Goal: Answer question/provide support

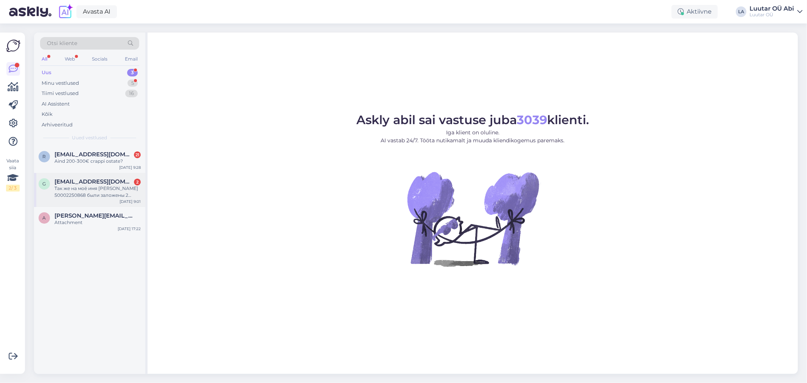
click at [95, 182] on span "[EMAIL_ADDRESS][DOMAIN_NAME]" at bounding box center [93, 181] width 79 height 7
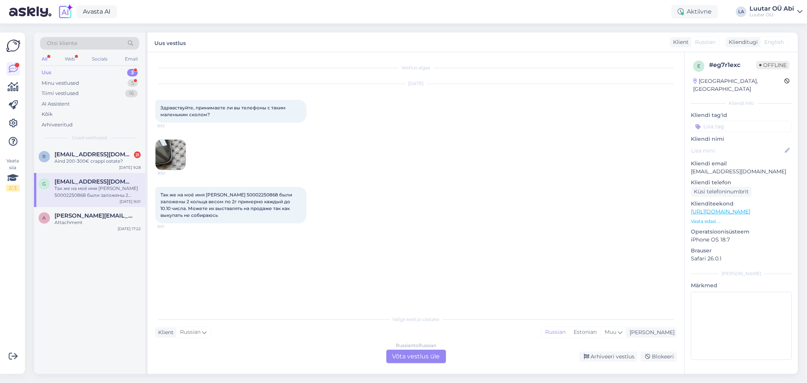
click at [175, 151] on img at bounding box center [170, 155] width 30 height 30
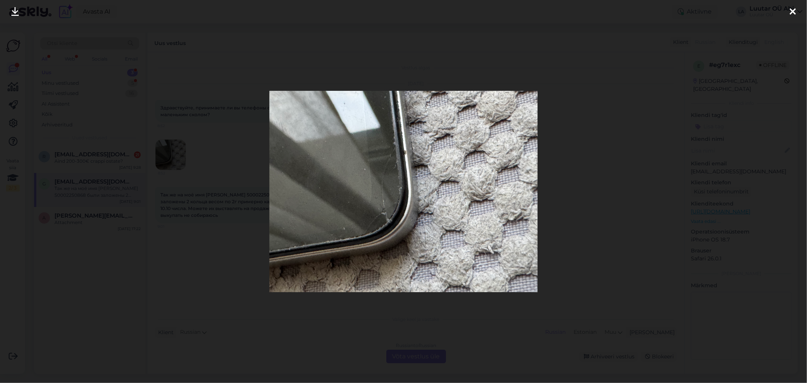
click at [215, 141] on div at bounding box center [403, 191] width 807 height 383
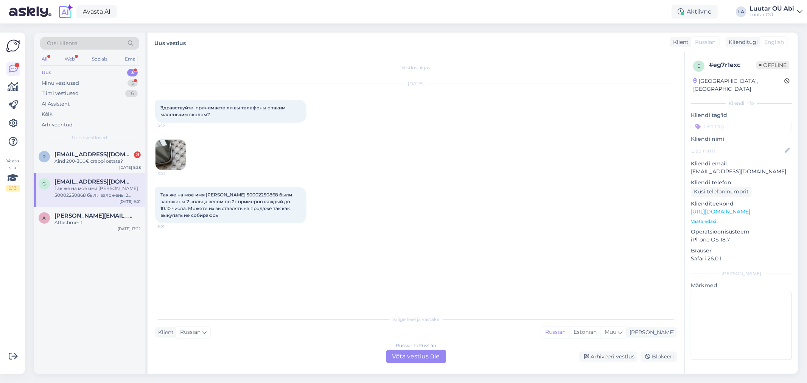
click at [408, 353] on div "Russian to Russian Võta vestlus üle" at bounding box center [416, 357] width 60 height 14
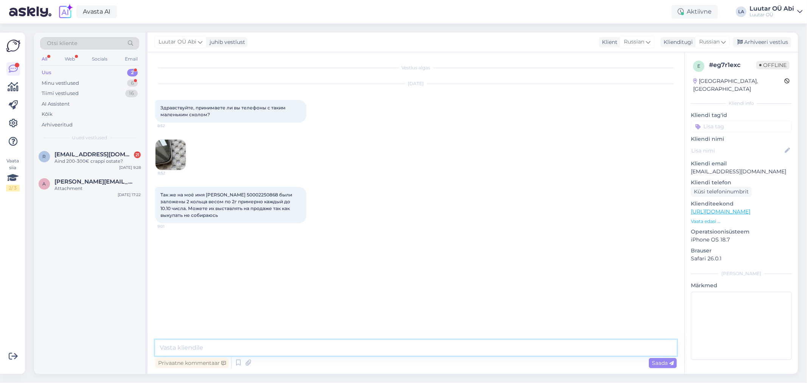
click at [385, 344] on textarea at bounding box center [416, 348] width 522 height 16
type textarea "Здравствуйте!"
click at [243, 349] on textarea "с такими дефектами мы" at bounding box center [416, 348] width 522 height 16
type textarea "с такими дефектами мы телефоны не принимаем"
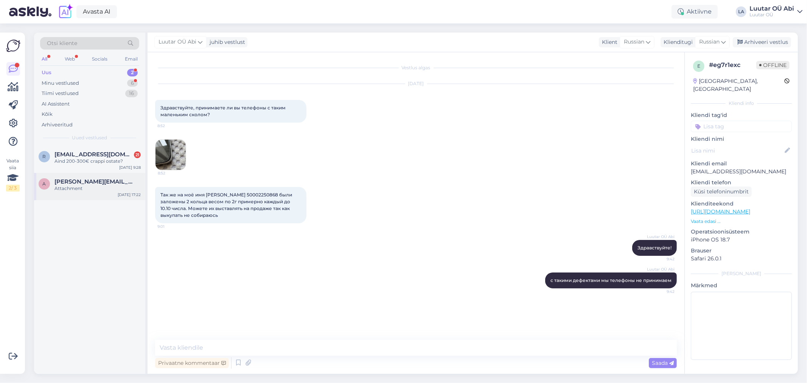
click at [113, 176] on div "a [PERSON_NAME][EMAIL_ADDRESS][DOMAIN_NAME] Attachment [DATE] 17:22" at bounding box center [89, 186] width 111 height 27
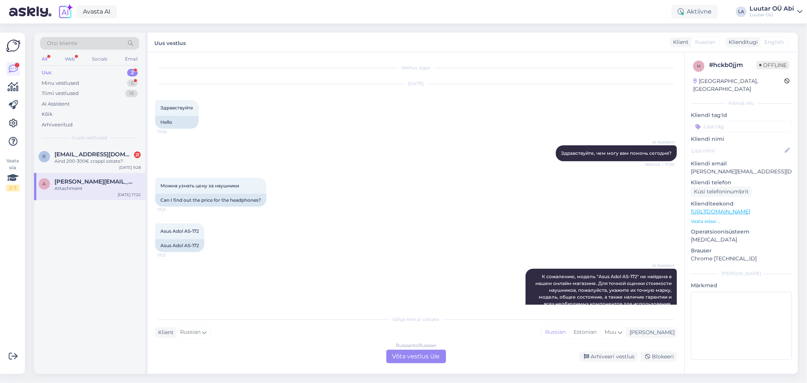
scroll to position [110, 0]
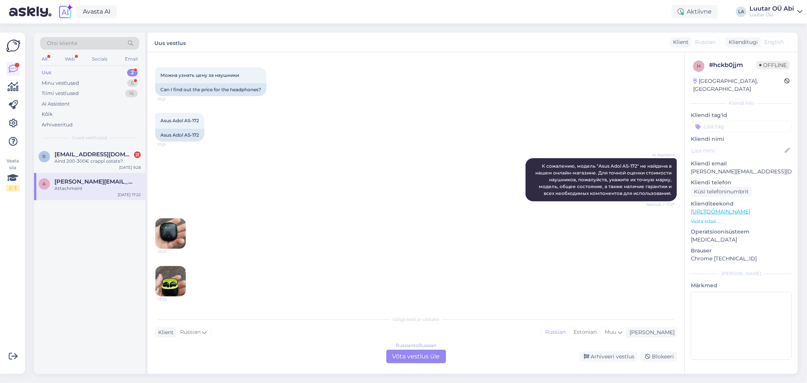
click at [173, 233] on img at bounding box center [170, 233] width 30 height 30
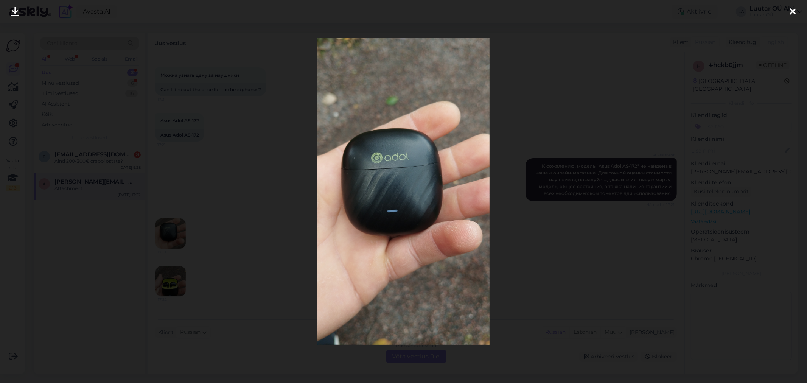
click at [162, 282] on div at bounding box center [403, 191] width 807 height 383
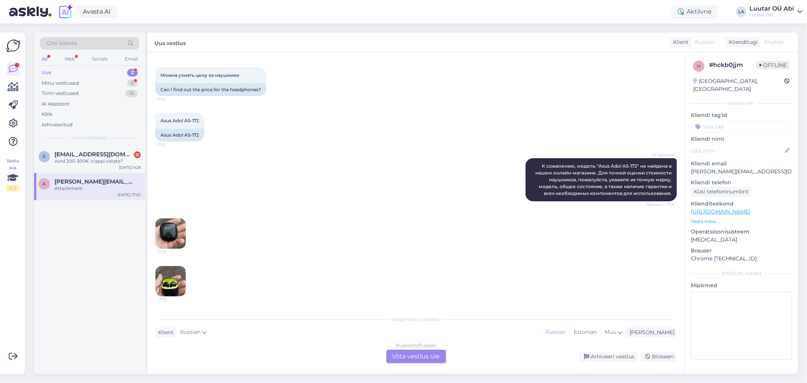
click at [426, 354] on div "Russian to Russian Võta vestlus üle" at bounding box center [416, 357] width 60 height 14
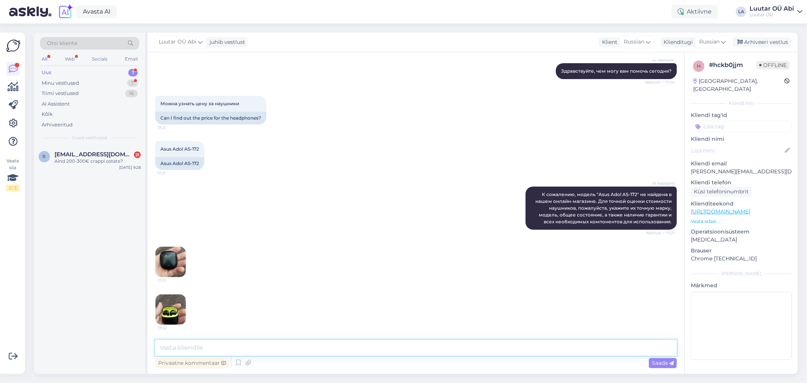
click at [378, 352] on textarea at bounding box center [416, 348] width 522 height 16
click at [87, 152] on span "[EMAIL_ADDRESS][DOMAIN_NAME]" at bounding box center [93, 154] width 79 height 7
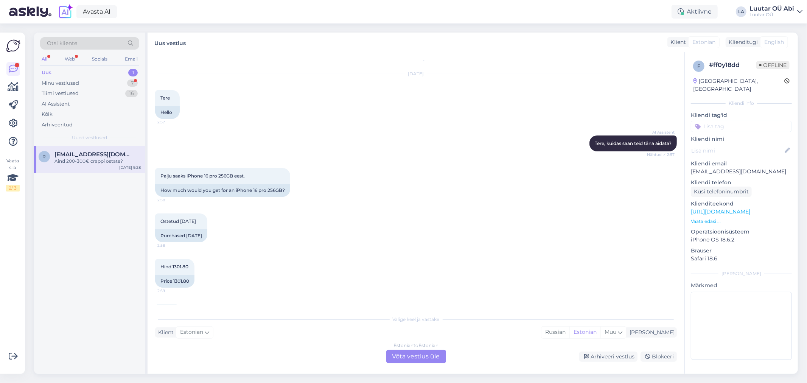
scroll to position [0, 0]
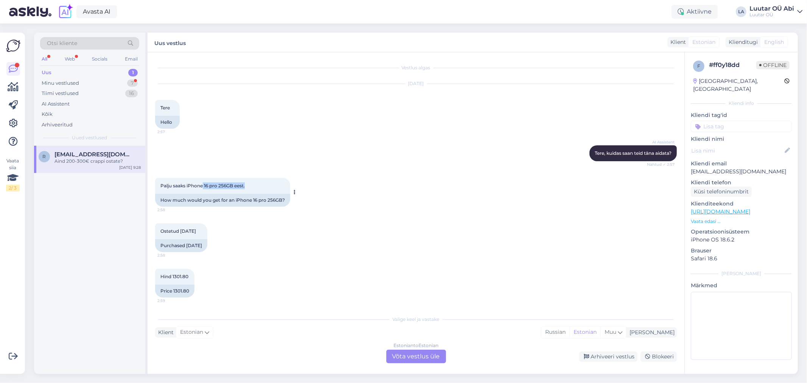
drag, startPoint x: 204, startPoint y: 186, endPoint x: 252, endPoint y: 183, distance: 48.5
click at [252, 183] on div "Palju saaks iPhone 16 pro 256GB eest. 2:58" at bounding box center [222, 186] width 135 height 16
copy span "16 pro 256GB eest."
click at [400, 354] on div "Estonian to Estonian Võta vestlus üle" at bounding box center [416, 357] width 60 height 14
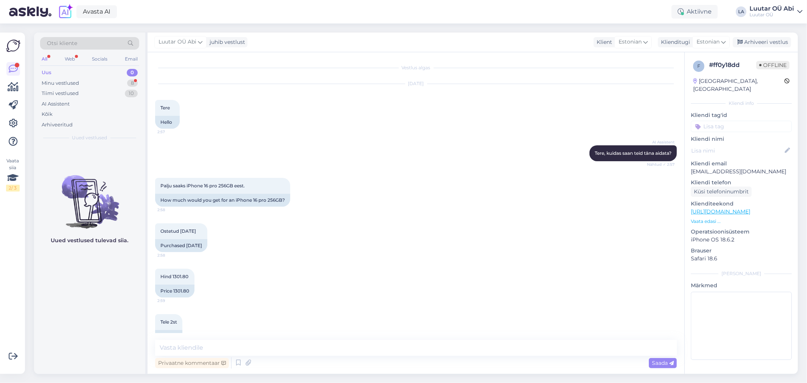
scroll to position [917, 0]
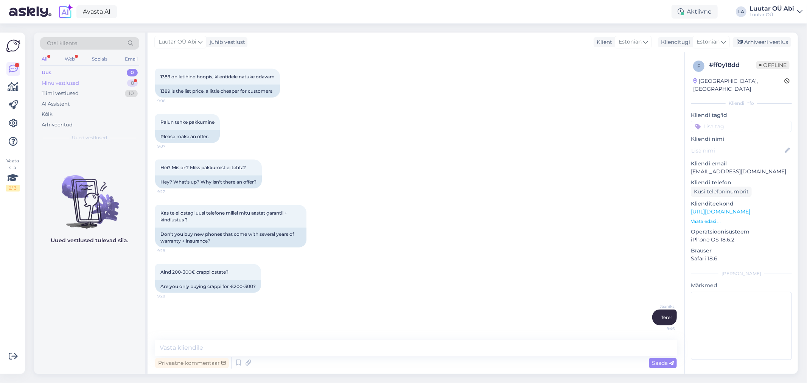
click at [106, 82] on div "Minu vestlused 8" at bounding box center [89, 83] width 99 height 11
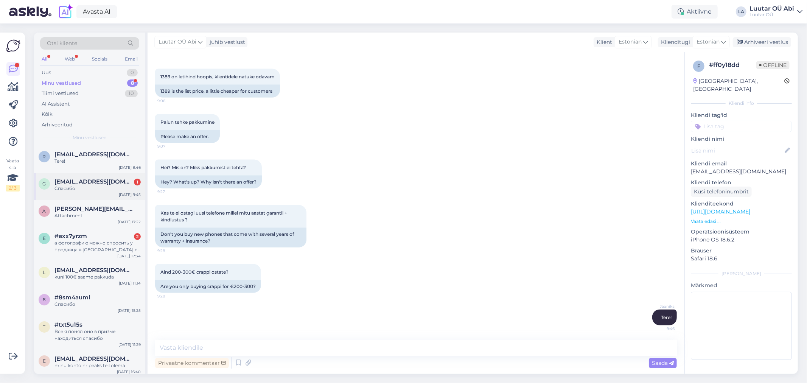
click at [110, 188] on div "Спасибо" at bounding box center [97, 188] width 86 height 7
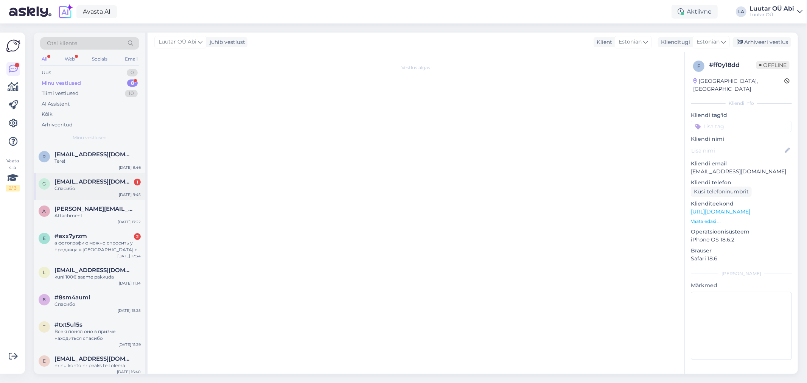
scroll to position [0, 0]
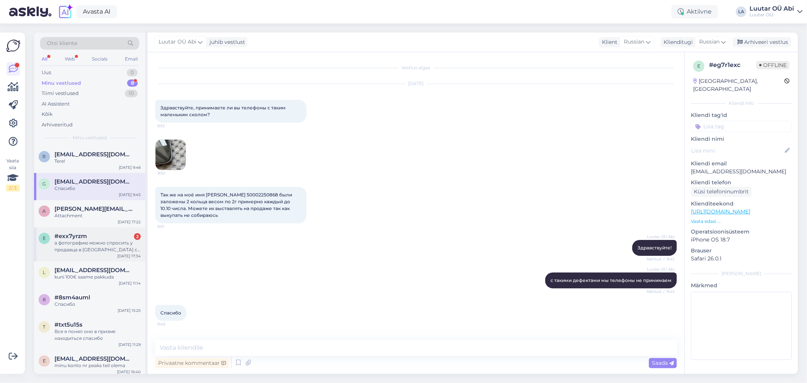
click at [95, 244] on div "а фотографию можно спросить у продавца в [GEOGRAPHIC_DATA] с ул.Пяхклисяэ,она п…" at bounding box center [97, 246] width 86 height 14
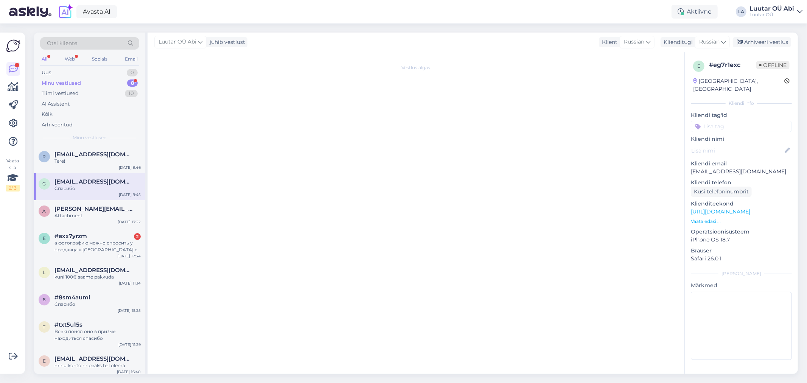
scroll to position [1199, 0]
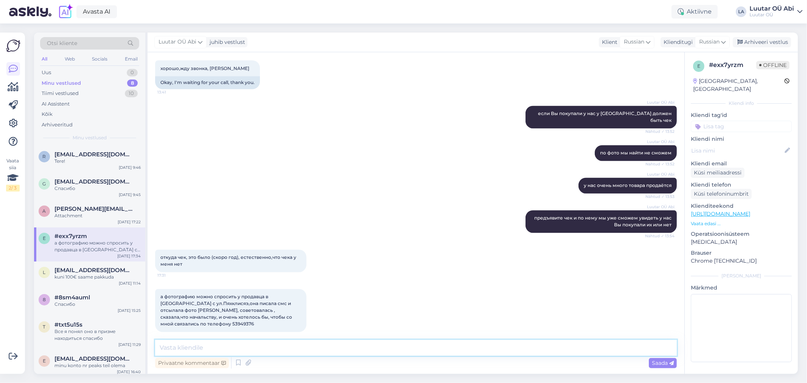
click at [274, 345] on textarea at bounding box center [416, 348] width 522 height 16
type textarea "б"
click at [117, 78] on div "Minu vestlused 8" at bounding box center [89, 83] width 99 height 11
click at [105, 160] on div "Tere!" at bounding box center [97, 161] width 86 height 7
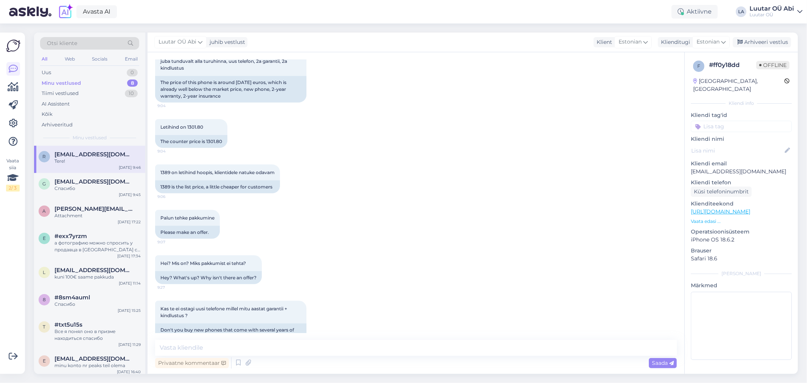
scroll to position [917, 0]
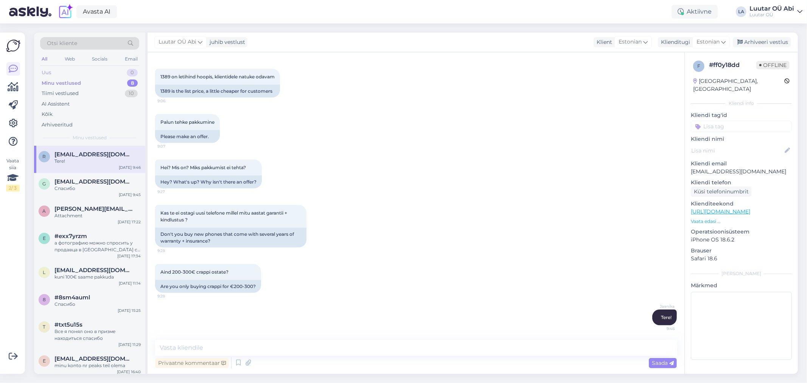
click at [96, 75] on div "Uus 0" at bounding box center [89, 72] width 99 height 11
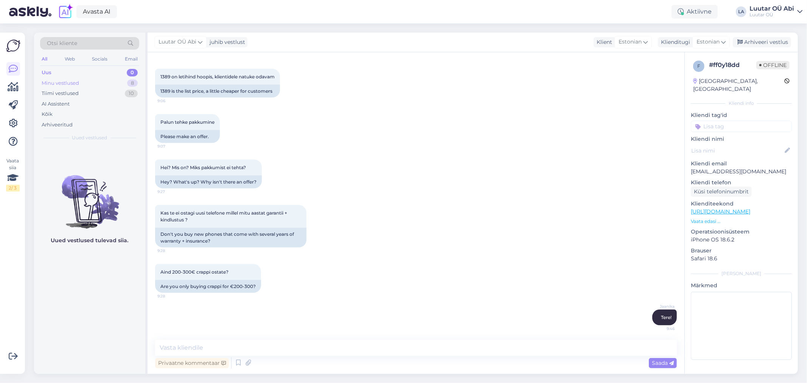
click at [96, 80] on div "Minu vestlused 8" at bounding box center [89, 83] width 99 height 11
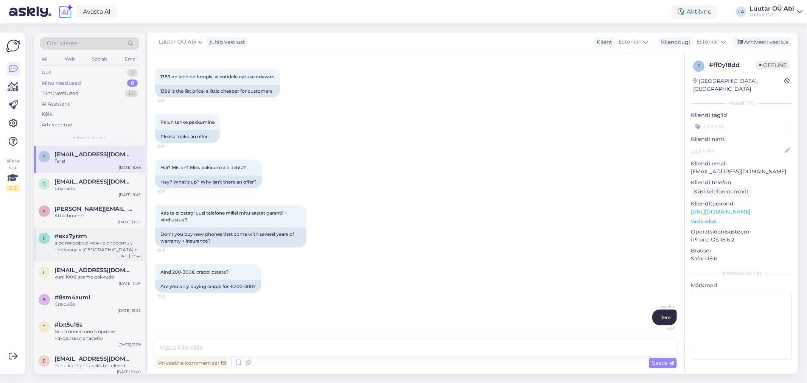
click at [115, 239] on div "а фотографию можно спросить у продавца в [GEOGRAPHIC_DATA] с ул.Пяхклисяэ,она п…" at bounding box center [97, 246] width 86 height 14
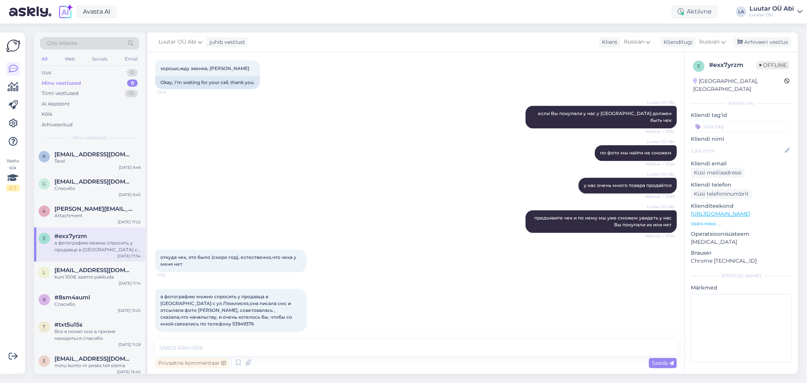
click at [470, 165] on div "Luutar OÜ [PERSON_NAME] по фото мы найти не сможем Nähtud ✓ 13:52" at bounding box center [416, 153] width 522 height 33
click at [254, 347] on textarea at bounding box center [416, 348] width 522 height 16
type textarea "g"
type textarea "как я уже [PERSON_NAME] написала по фото мы не можем найти товар"
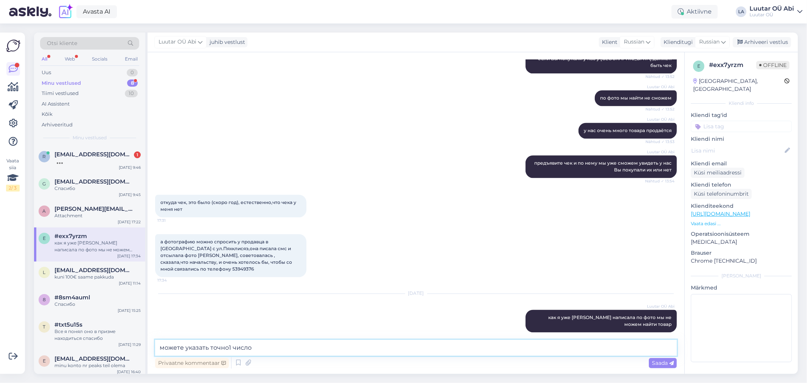
click at [230, 347] on textarea "можете указать точно1 число" at bounding box center [416, 348] width 522 height 16
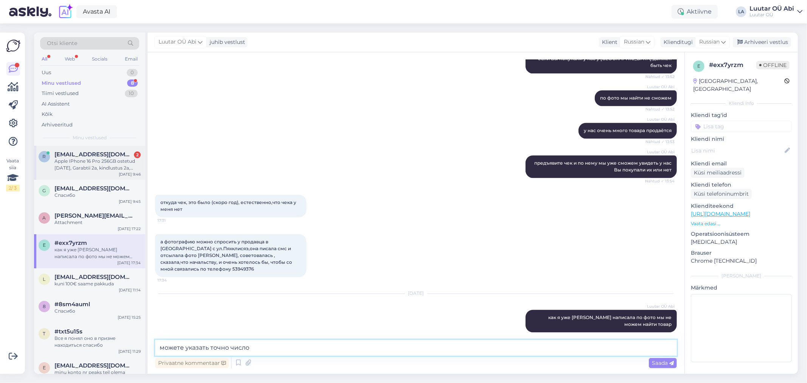
type textarea "можете указать точно число"
click at [81, 157] on span "[EMAIL_ADDRESS][DOMAIN_NAME]" at bounding box center [93, 154] width 79 height 7
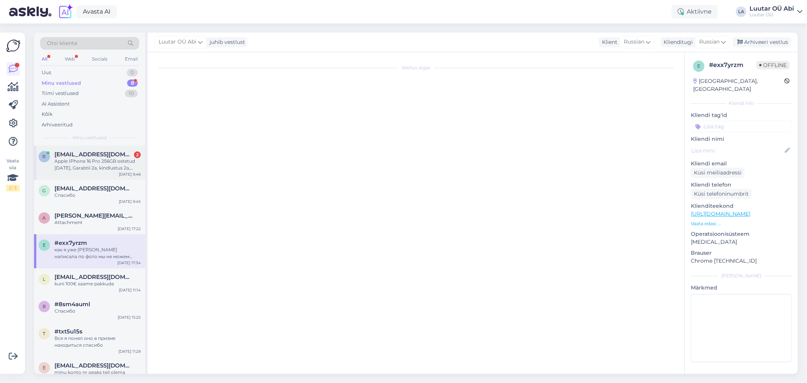
scroll to position [989, 0]
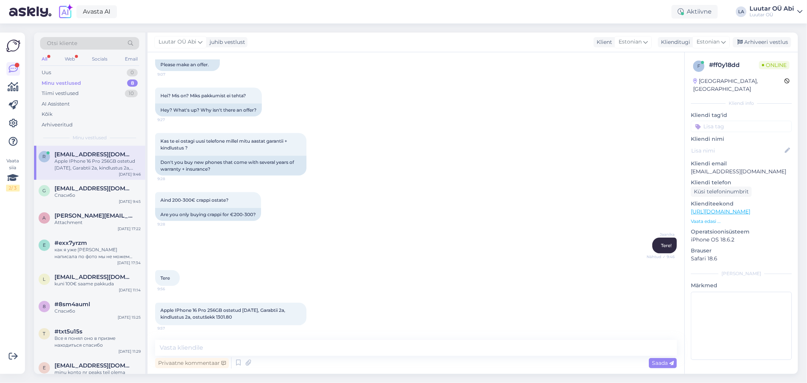
click at [512, 172] on div "Kas te ei ostagi uusi telefone millel mitu aastat garantii + kindlustus ? 9:28 …" at bounding box center [416, 154] width 522 height 59
click at [282, 352] on textarea at bounding box center [416, 348] width 522 height 16
type textarea "л"
type textarea "kuni 450 saame pakkuda"
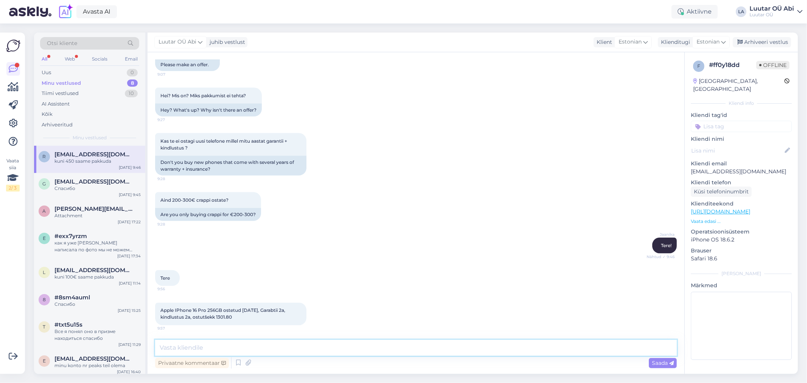
scroll to position [1021, 0]
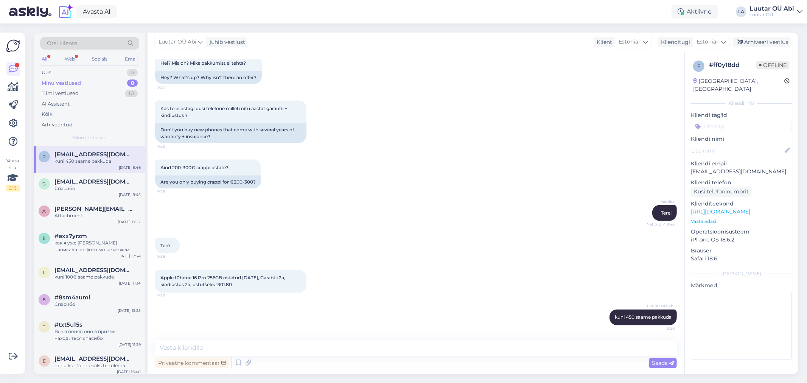
click at [103, 82] on div "Minu vestlused 8" at bounding box center [89, 83] width 99 height 11
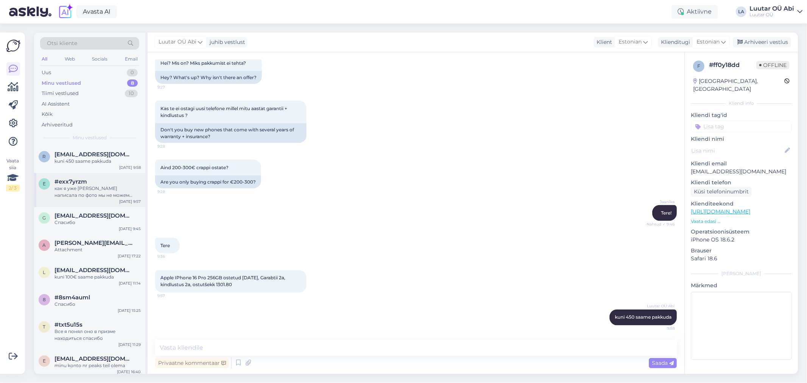
click at [104, 184] on div "#exx7yrzm" at bounding box center [97, 181] width 86 height 7
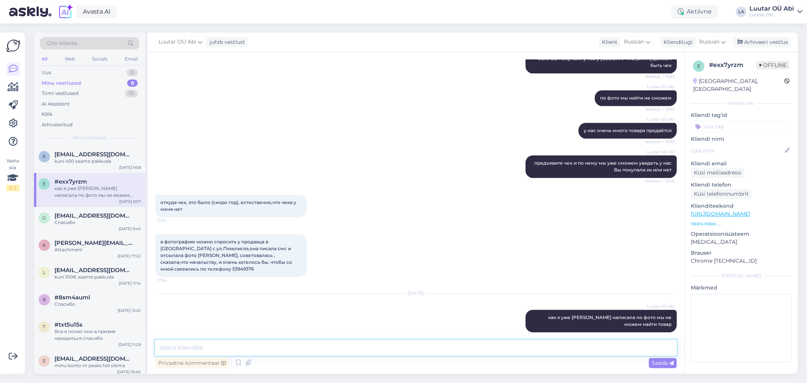
click at [313, 354] on textarea at bounding box center [416, 348] width 522 height 16
type textarea "укажите точное число покупки тогда ещё сможем посмотреть"
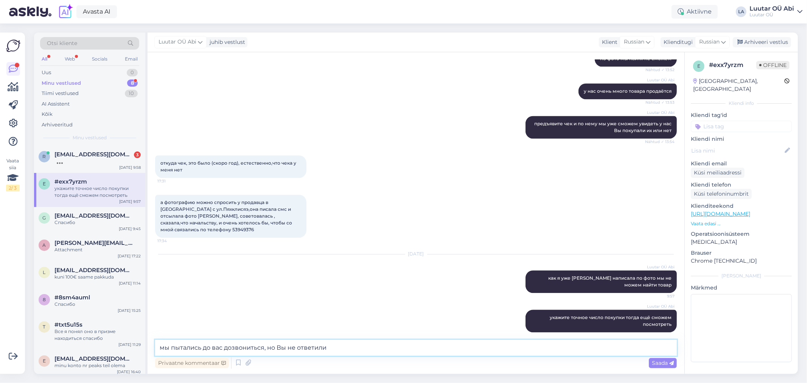
type textarea "мы пытались до вас дозвониться, но Вы не ответили ,"
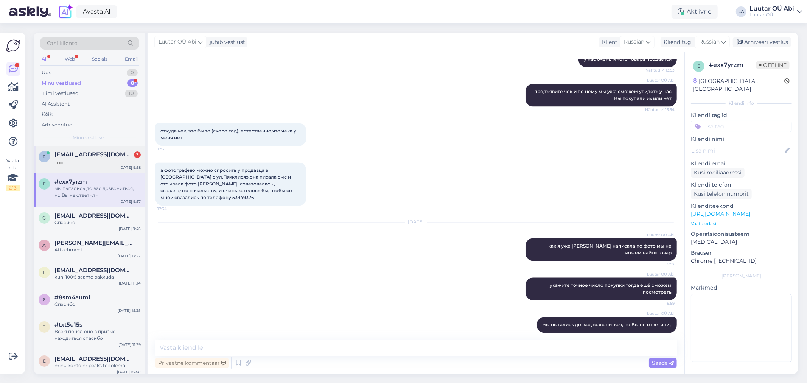
click at [99, 163] on div at bounding box center [97, 161] width 86 height 7
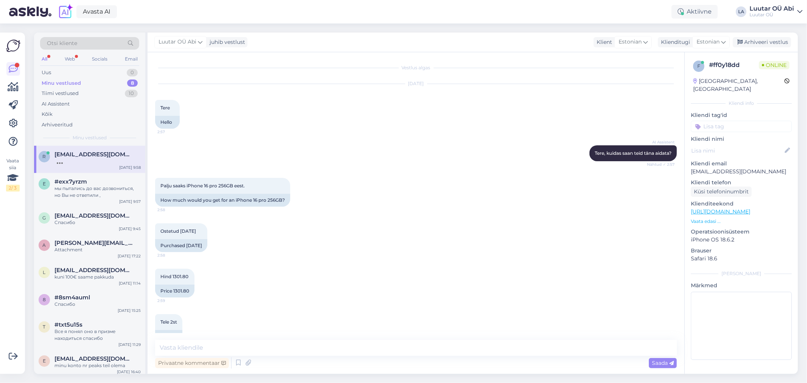
scroll to position [1119, 0]
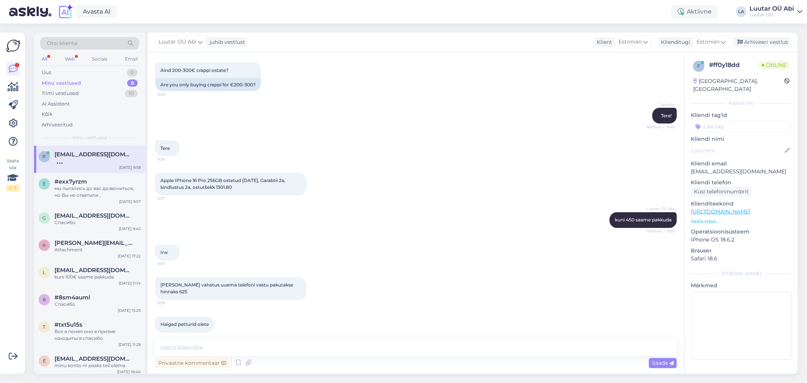
click at [437, 202] on div "Apple IPhone 16 Pro 256GB ostetud [DATE], Garabtii 2a, kindlustus 2a, ostutšekk…" at bounding box center [416, 184] width 522 height 39
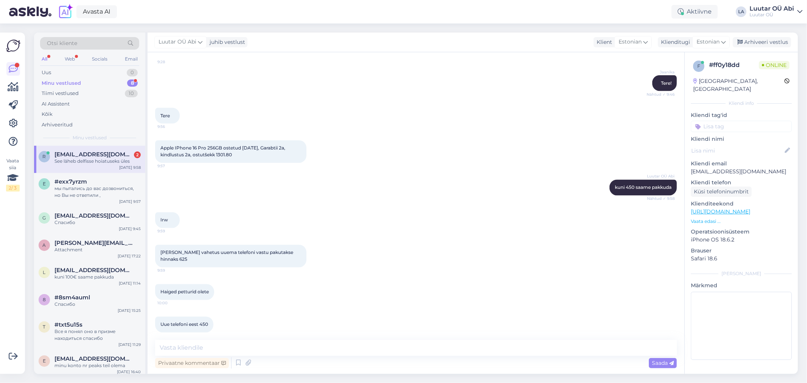
scroll to position [1184, 0]
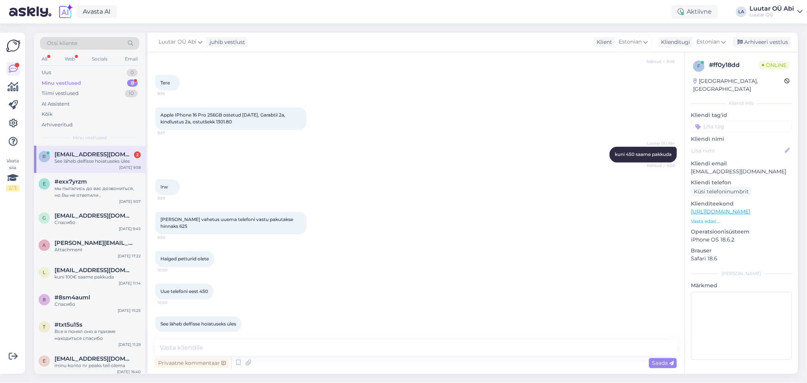
click at [425, 177] on div "Irw 9:59" at bounding box center [416, 187] width 522 height 33
click at [471, 117] on div "Apple IPhone 16 Pro 256GB ostetud [DATE], Garabtii 2a, kindlustus 2a, ostutšekk…" at bounding box center [416, 118] width 522 height 39
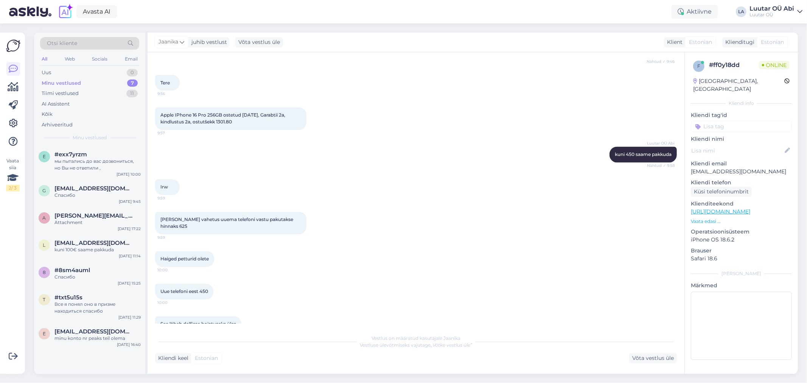
scroll to position [1192, 0]
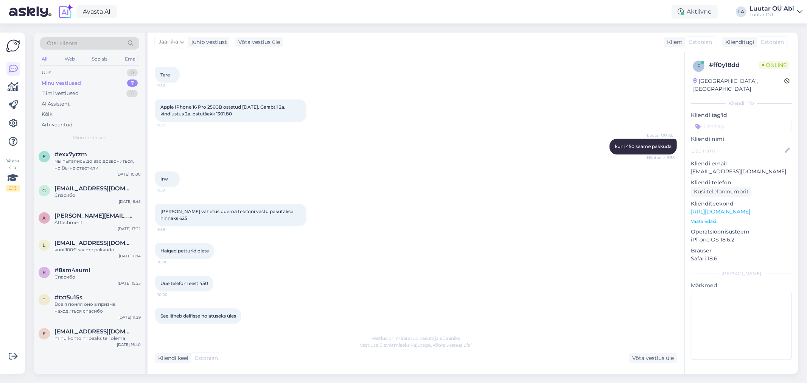
click at [355, 259] on div "Haiged petturid olete 10:00" at bounding box center [416, 251] width 522 height 33
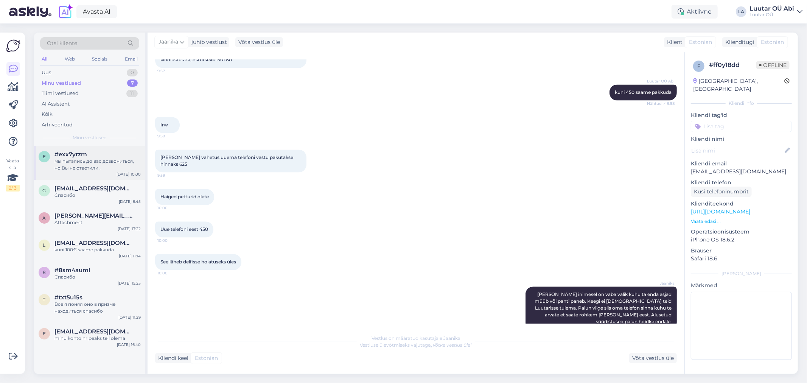
click at [96, 173] on div "e #exx7yrzm мы пытались до вас дозвониться, но Вы не ответили , [DATE] 10:00" at bounding box center [89, 163] width 111 height 34
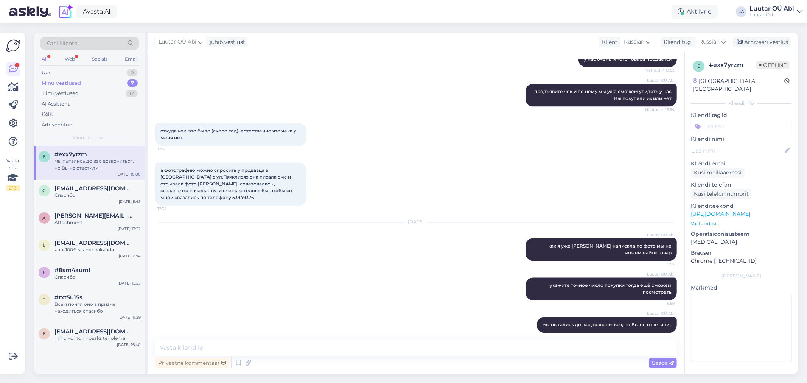
click at [46, 59] on div "All" at bounding box center [44, 59] width 9 height 10
click at [332, 93] on div "[PERSON_NAME] OÜ [PERSON_NAME] предъявите чек и по нему мы уже сможем увидеть у…" at bounding box center [416, 94] width 522 height 39
click at [120, 94] on div "Tiimi vestlused 12" at bounding box center [89, 93] width 99 height 11
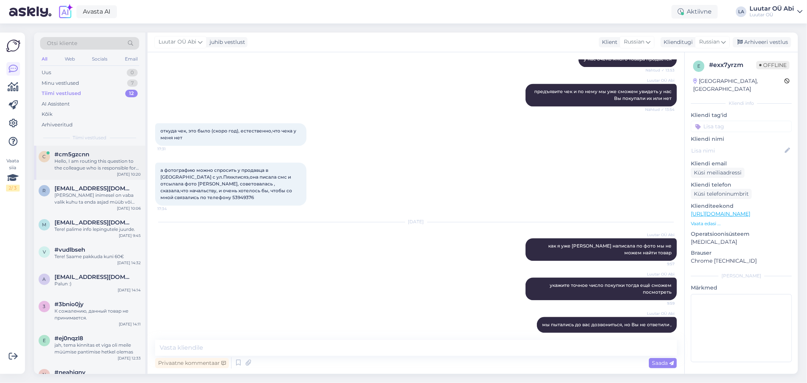
click at [129, 158] on div "Hello, I am routing this question to the colleague who is responsible for this …" at bounding box center [97, 165] width 86 height 14
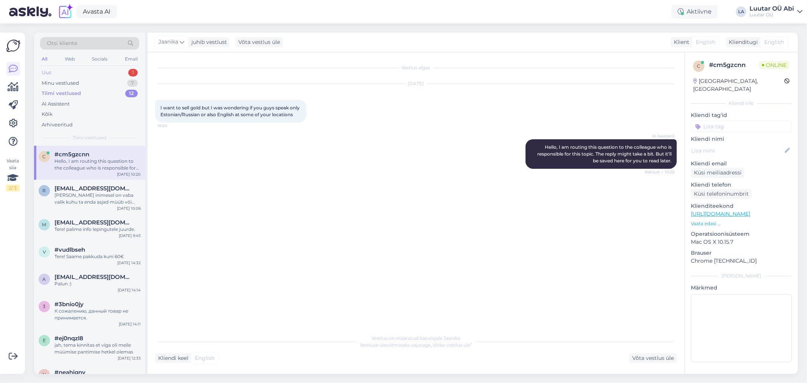
click at [70, 70] on div "Uus 1" at bounding box center [89, 72] width 99 height 11
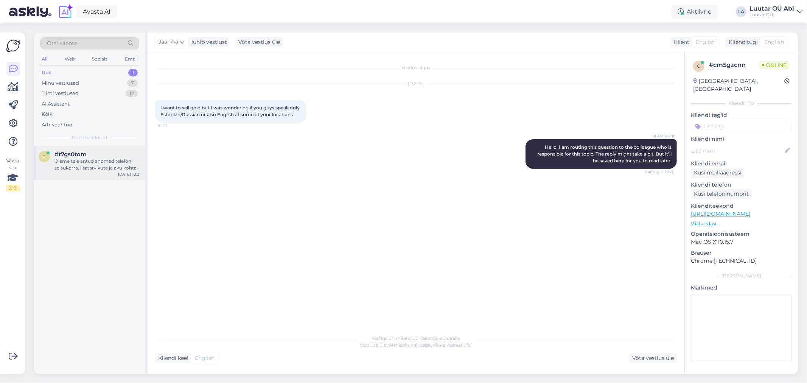
click at [68, 152] on span "#t7gs0tom" at bounding box center [70, 154] width 32 height 7
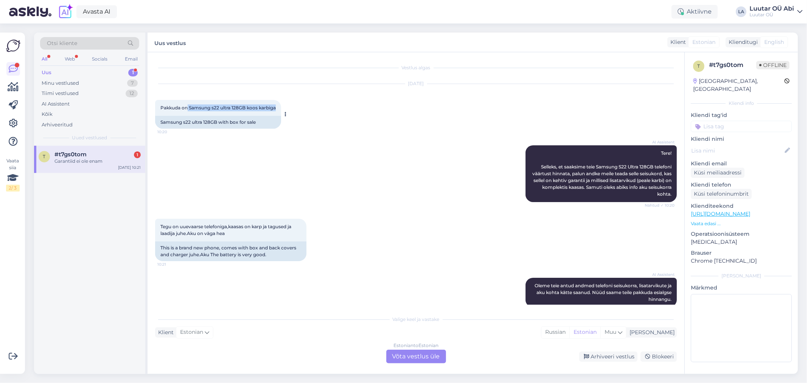
drag, startPoint x: 188, startPoint y: 105, endPoint x: 278, endPoint y: 110, distance: 90.2
click at [278, 110] on div "Pakkuda on Samsung s22 ultra 128GB koos karbiga 10:20" at bounding box center [218, 108] width 126 height 16
copy span "Samsung s22 ultra 128GB koos karbiga"
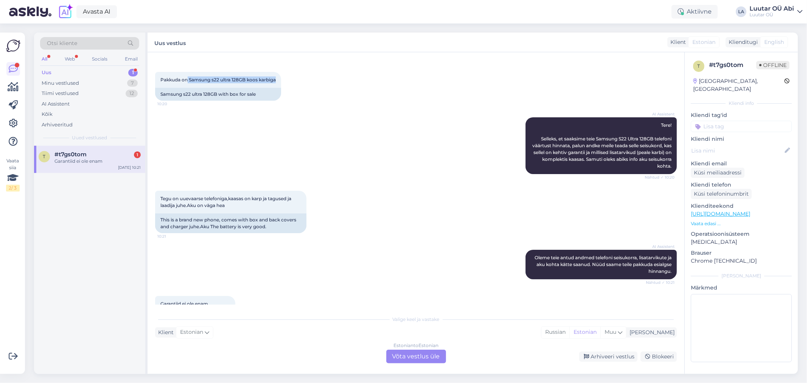
scroll to position [56, 0]
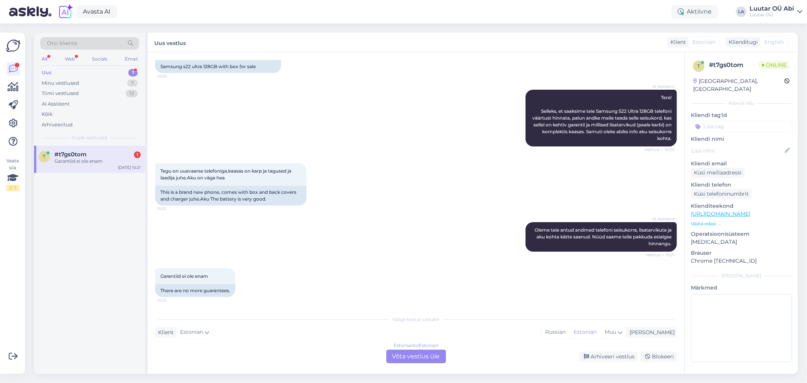
click at [410, 350] on div "Estonian to Estonian Võta vestlus üle" at bounding box center [416, 357] width 60 height 14
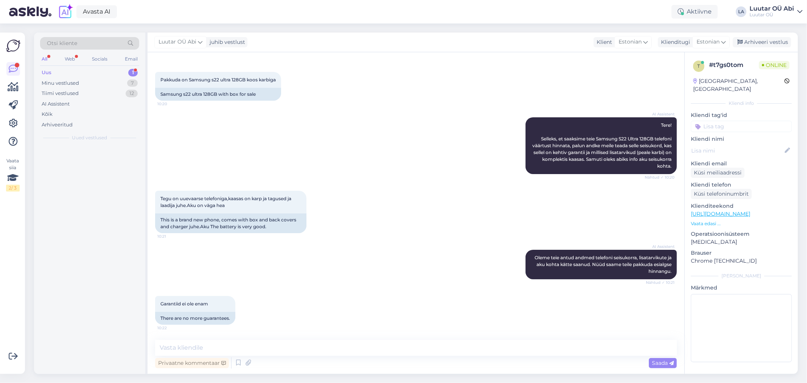
scroll to position [28, 0]
click at [387, 345] on textarea at bounding box center [416, 348] width 522 height 16
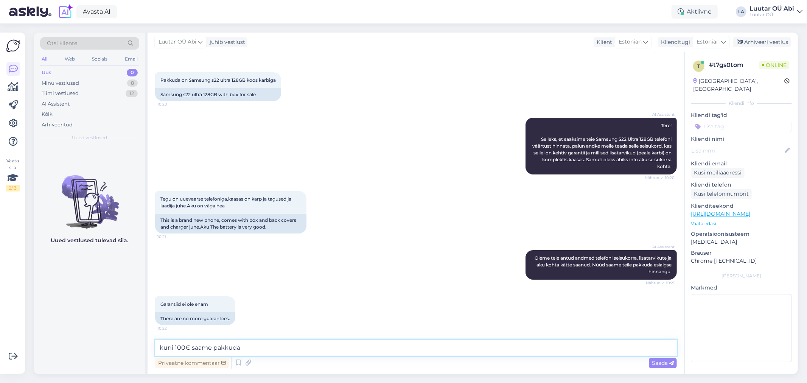
type textarea "kuni 100€ saame pakkuda"
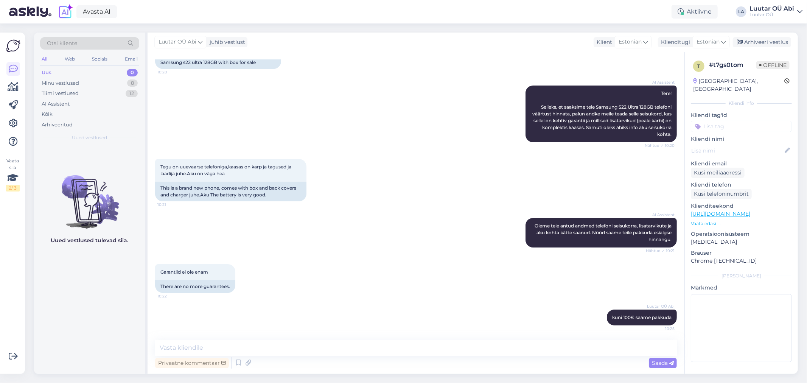
drag, startPoint x: 589, startPoint y: 65, endPoint x: 530, endPoint y: 12, distance: 79.6
click at [589, 65] on div "[DATE] Pakkuda on Samsung s22 ultra 128GB koos karbiga 10:20 Samsung s22 ultra …" at bounding box center [416, 46] width 522 height 61
click at [85, 82] on div "Minu vestlused 8" at bounding box center [89, 83] width 99 height 11
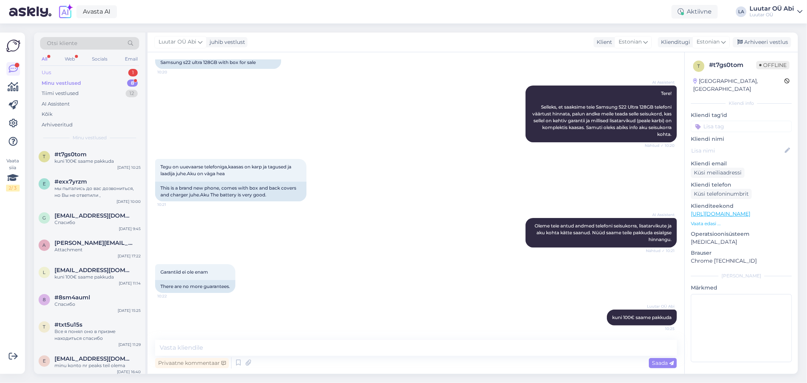
click at [86, 76] on div "Uus 1" at bounding box center [89, 72] width 99 height 11
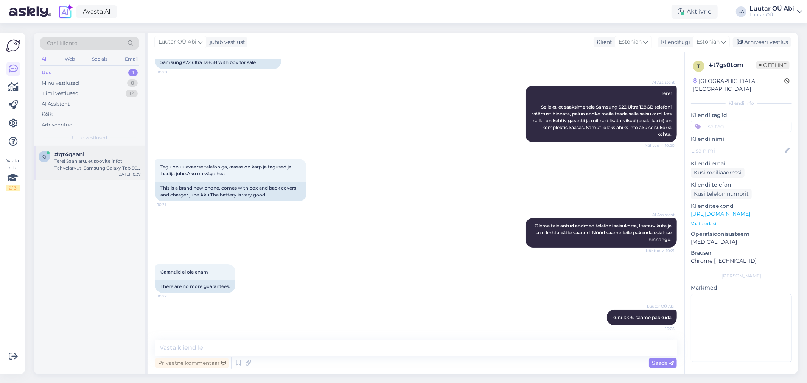
click at [84, 162] on div "Tere! Saan aru, et soovite infot Tahvelarvuti Samsung Galaxy Tab S6 Lite 64GB ü…" at bounding box center [97, 165] width 86 height 14
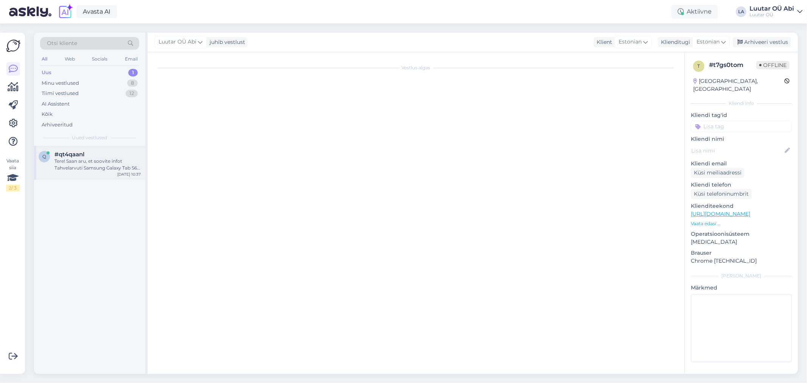
scroll to position [900, 0]
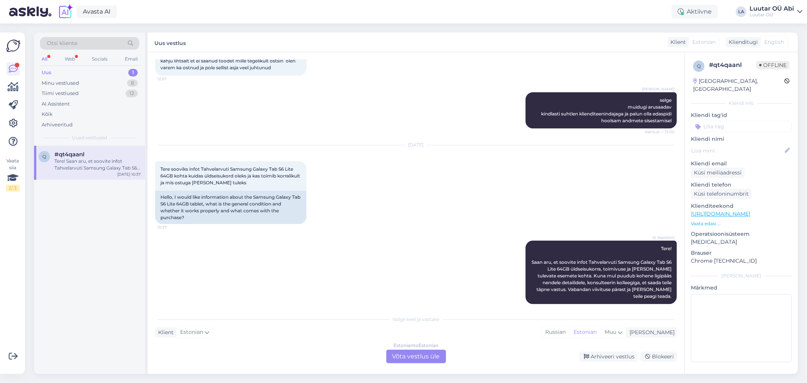
click at [200, 121] on div "[PERSON_NAME] muidugi arusaadav kindlasti suhtlen klienditeenindajaga ja palun …" at bounding box center [416, 110] width 522 height 53
drag, startPoint x: 201, startPoint y: 165, endPoint x: 295, endPoint y: 166, distance: 95.0
click at [295, 166] on span "Tere sooviks infot Tahvelarvuti Samsung Galaxy Tab S6 Lite 64GB kohta kuidas ül…" at bounding box center [230, 175] width 141 height 19
copy span "Tahvelarvuti Samsung Galaxy Tab S6 Lite"
click at [397, 354] on div "Estonian to Estonian Võta vestlus üle" at bounding box center [416, 357] width 60 height 14
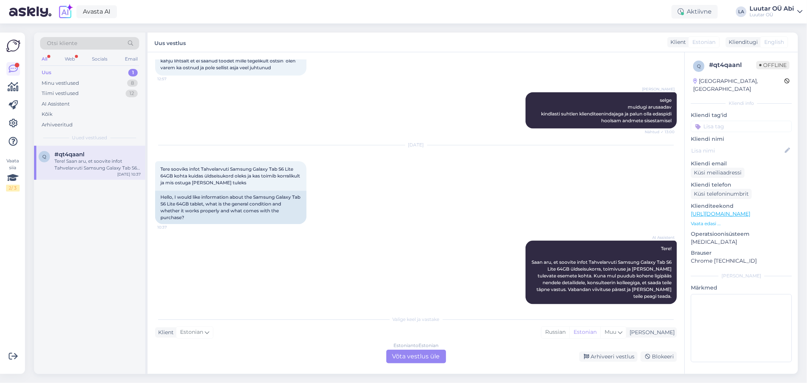
scroll to position [872, 0]
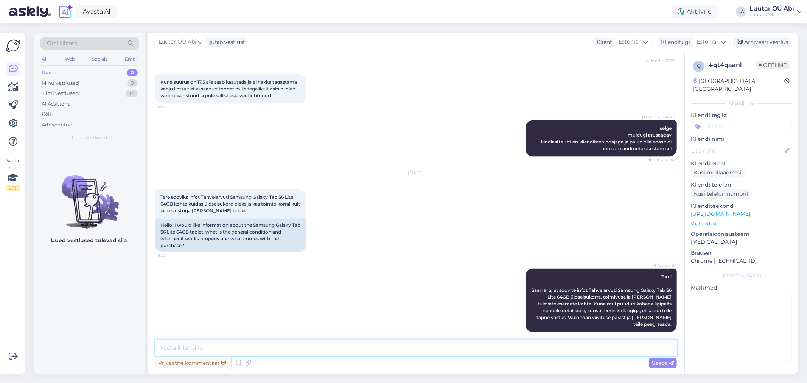
click at [384, 349] on textarea at bounding box center [416, 348] width 522 height 16
type textarea "tahvelarvuti on heas seisukorras, kasutusjäljed ikka esinevad, kaasas on ainult…"
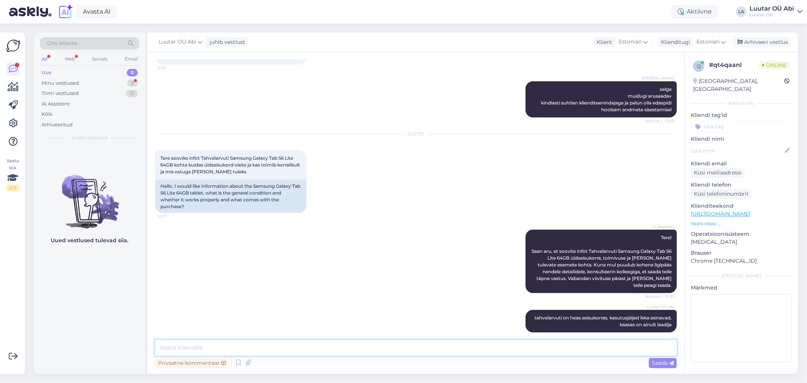
scroll to position [944, 0]
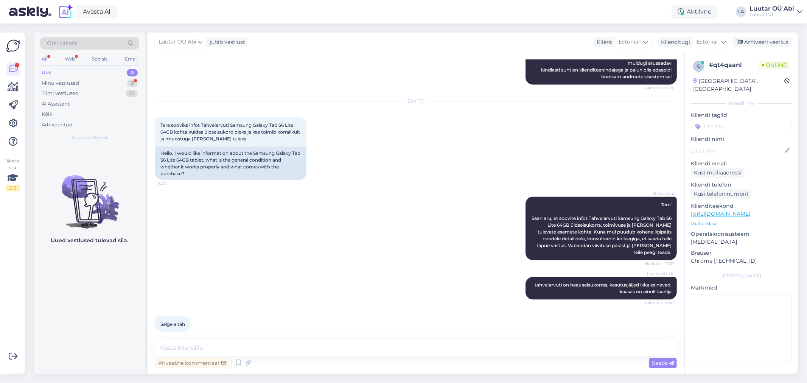
click at [211, 236] on div "AI Assistent Tere! Saan aru, et soovite infot Tahvelarvuti Samsung Galaxy Tab S…" at bounding box center [416, 228] width 522 height 80
click at [132, 82] on div "9" at bounding box center [132, 83] width 11 height 8
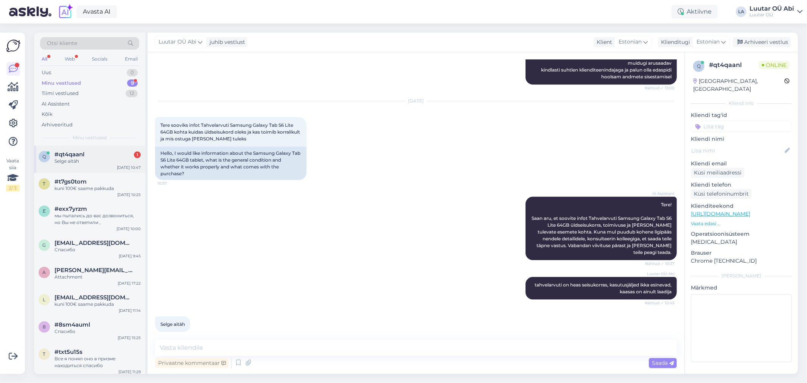
click at [107, 155] on div "#qt4qaanl 1" at bounding box center [97, 154] width 86 height 7
